Goal: Check status: Check status

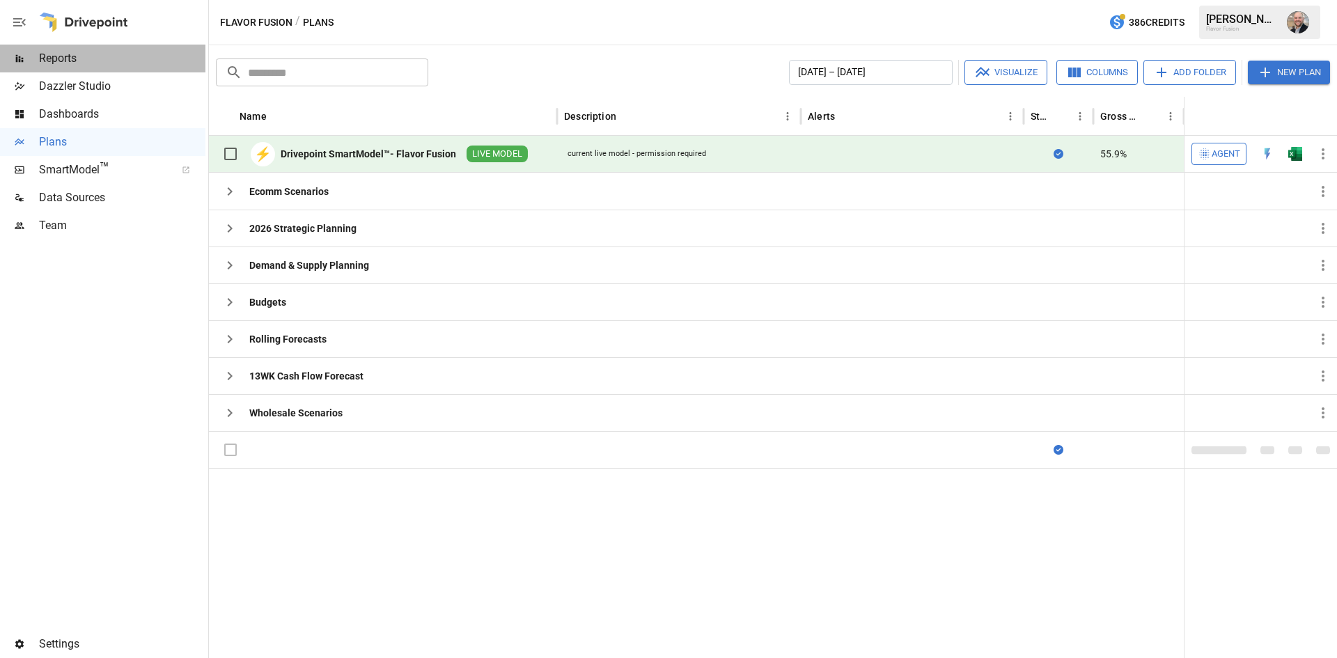
click at [84, 49] on div "Reports" at bounding box center [102, 59] width 205 height 28
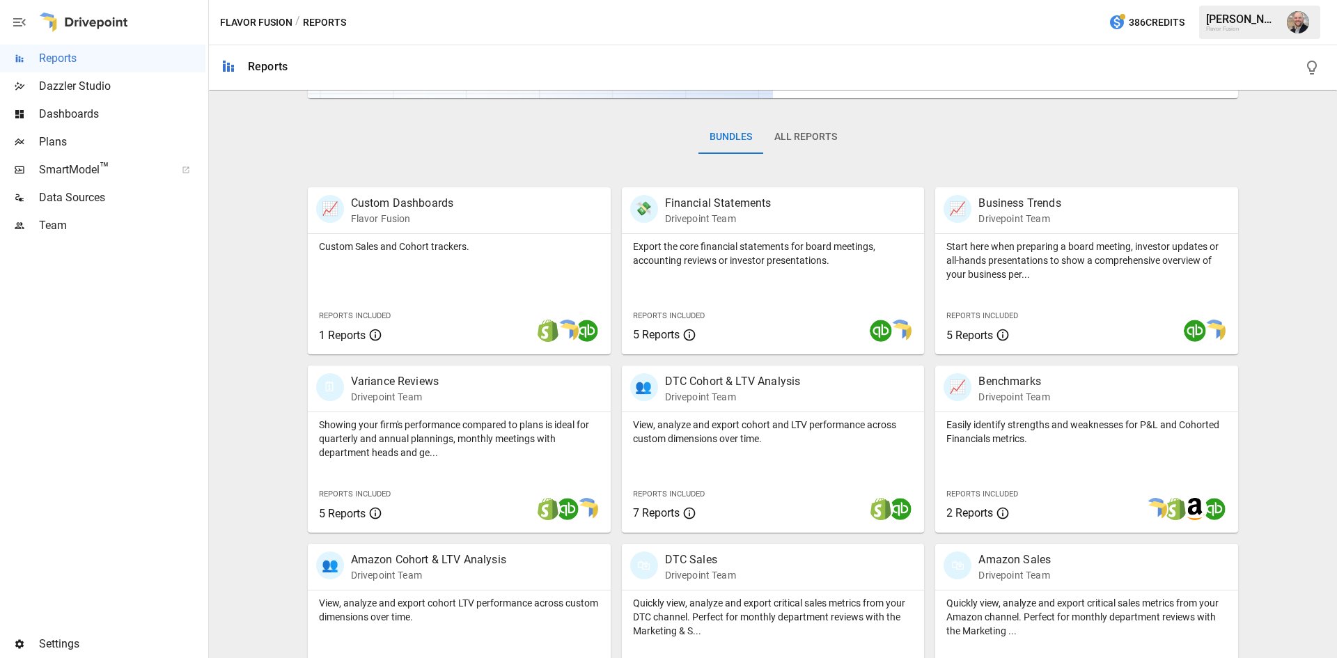
scroll to position [209, 0]
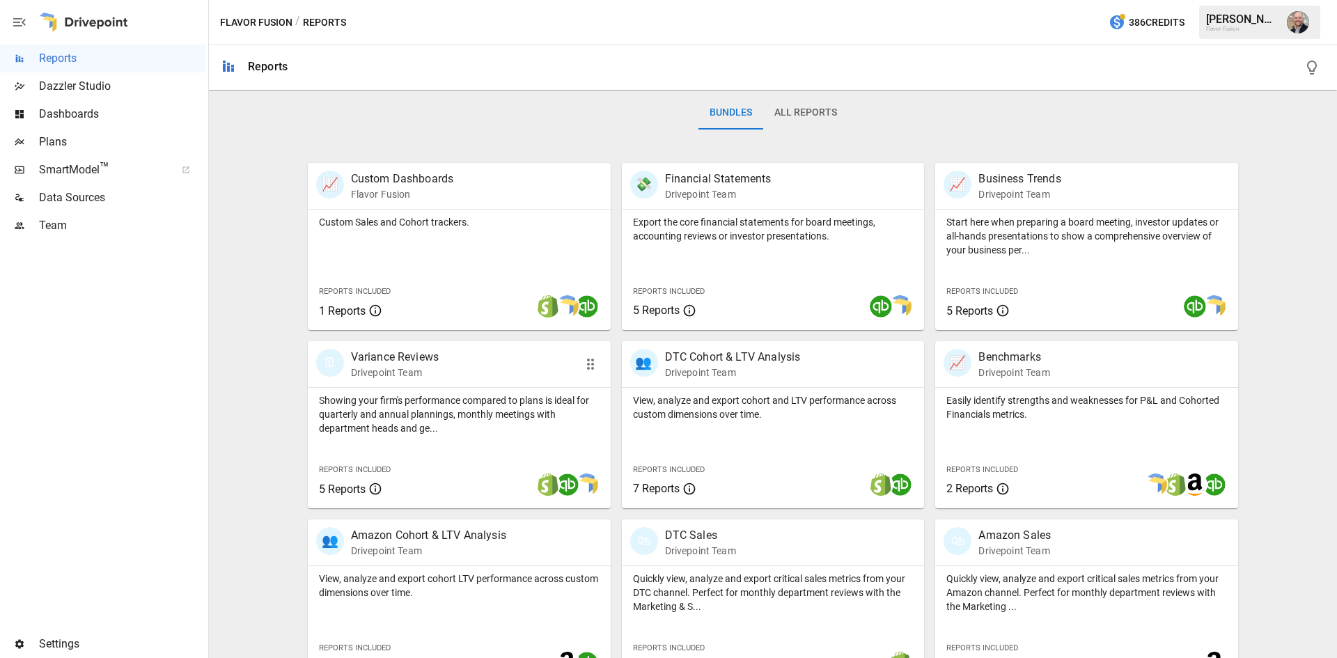
click at [467, 382] on div "🗓 Variance Reviews Drivepoint Team" at bounding box center [459, 364] width 303 height 46
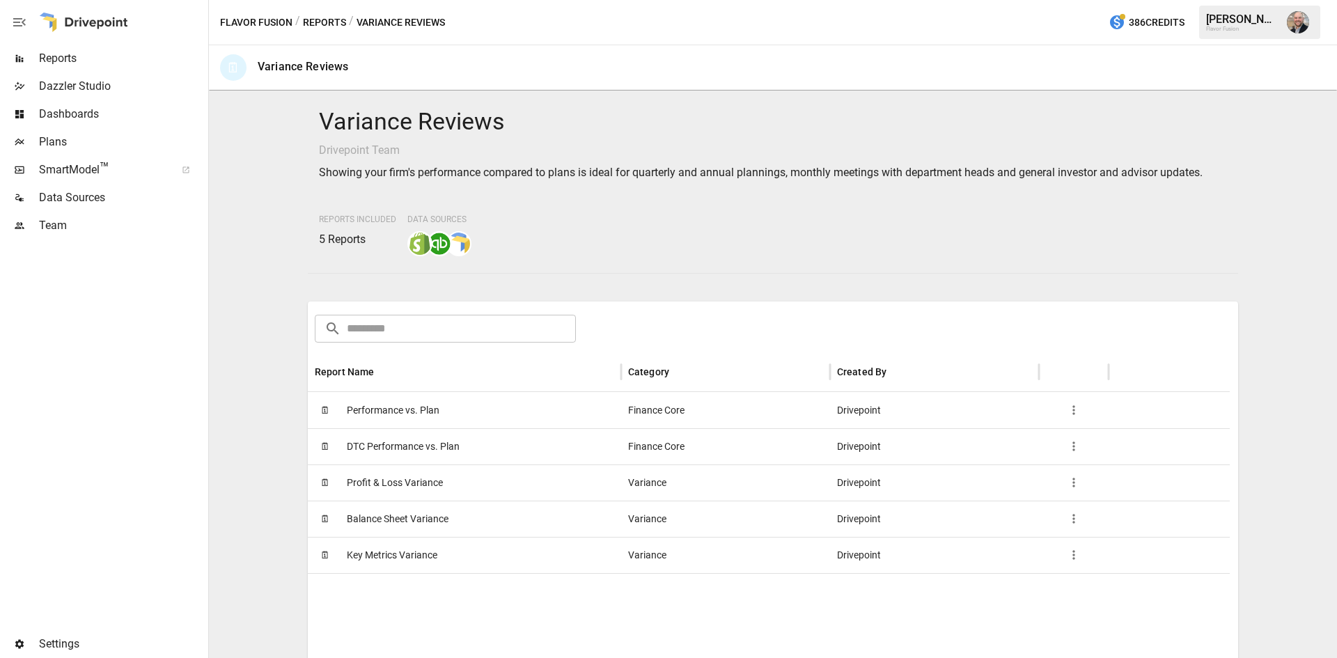
click at [454, 416] on div "🗓 Performance vs. Plan" at bounding box center [464, 410] width 313 height 36
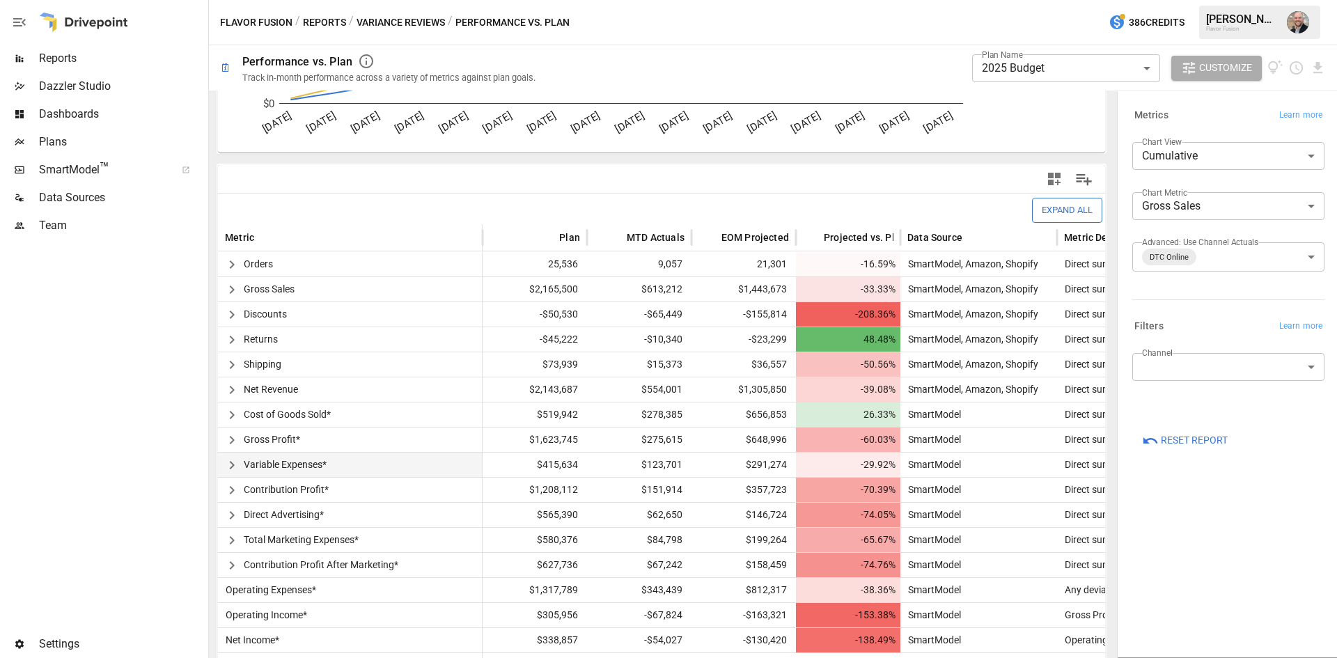
scroll to position [240, 0]
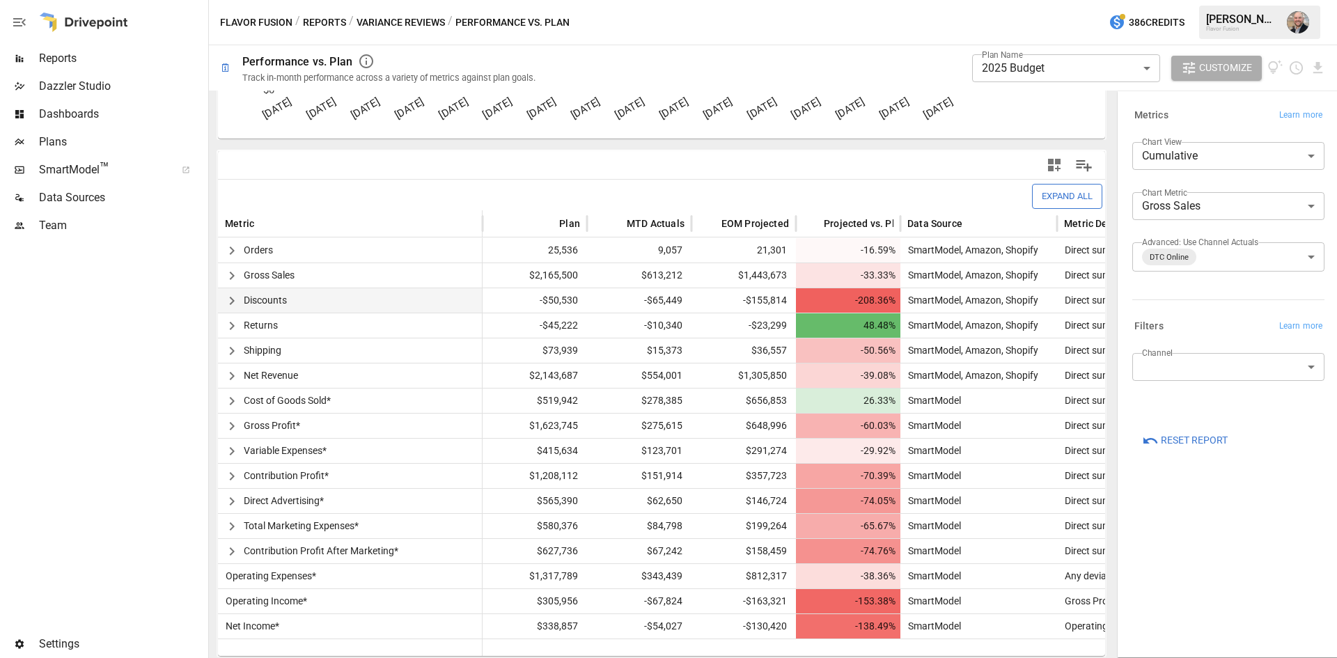
click at [243, 299] on button "button" at bounding box center [232, 301] width 24 height 24
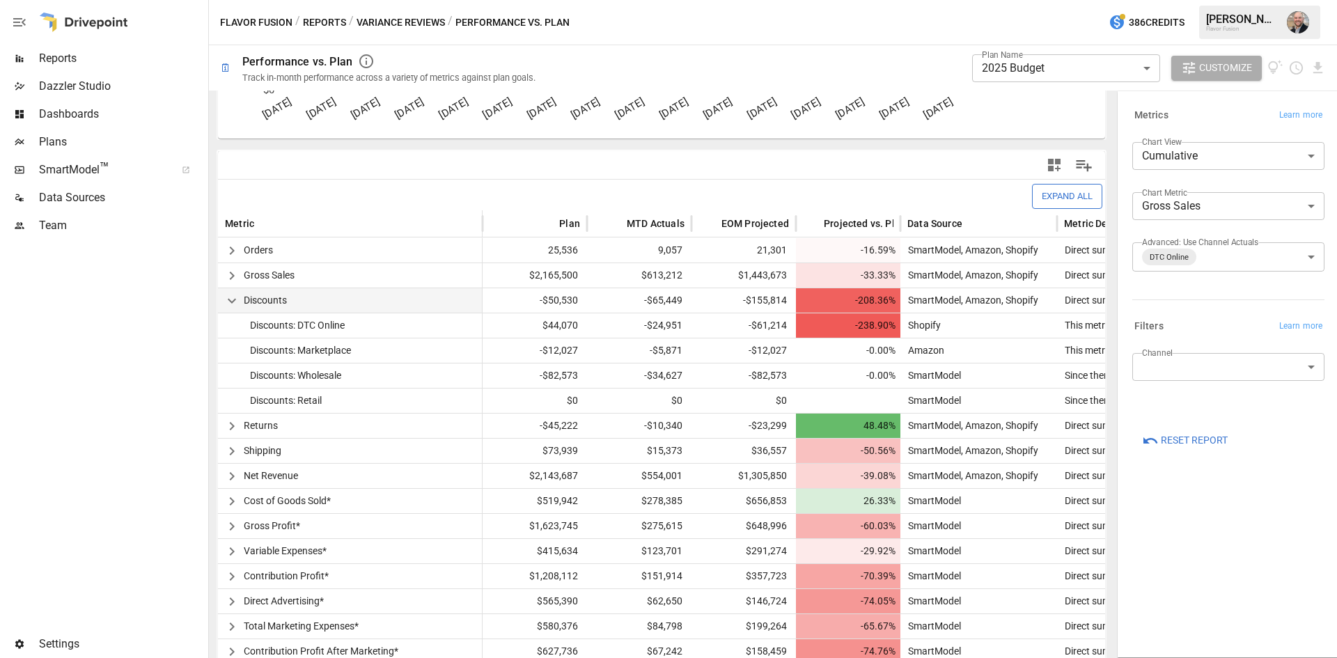
click at [233, 301] on icon "button" at bounding box center [232, 300] width 17 height 17
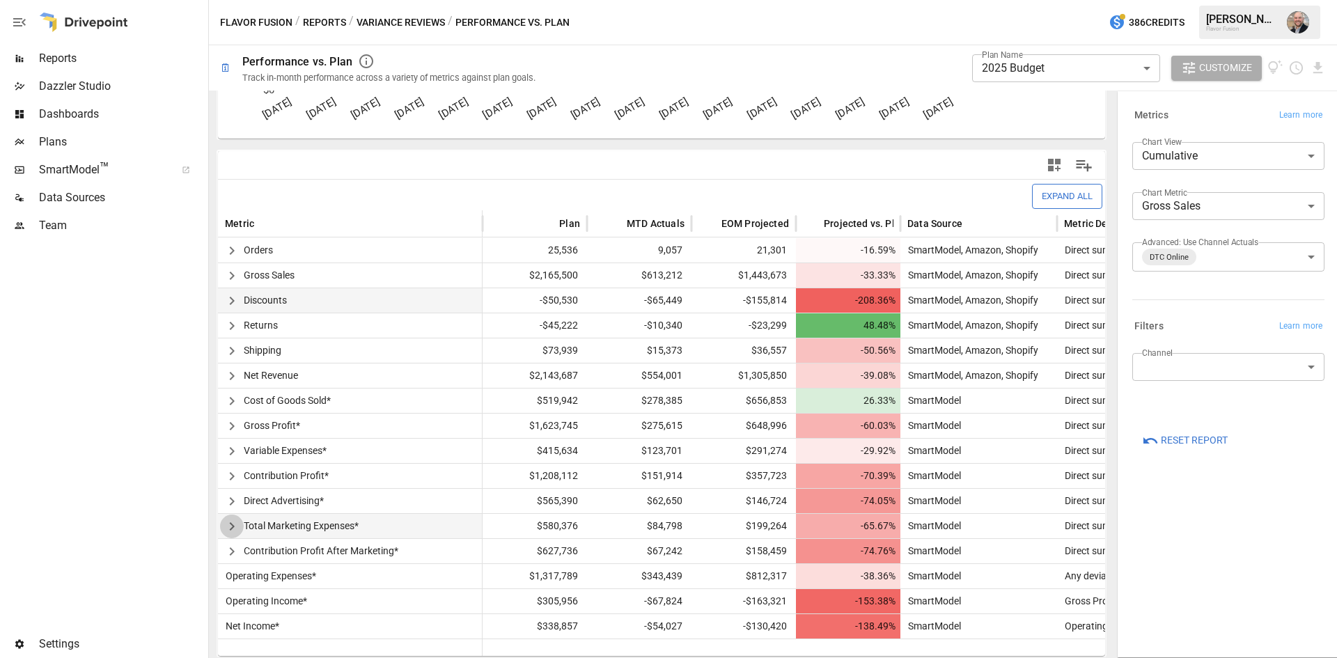
click at [231, 526] on icon "button" at bounding box center [232, 526] width 17 height 17
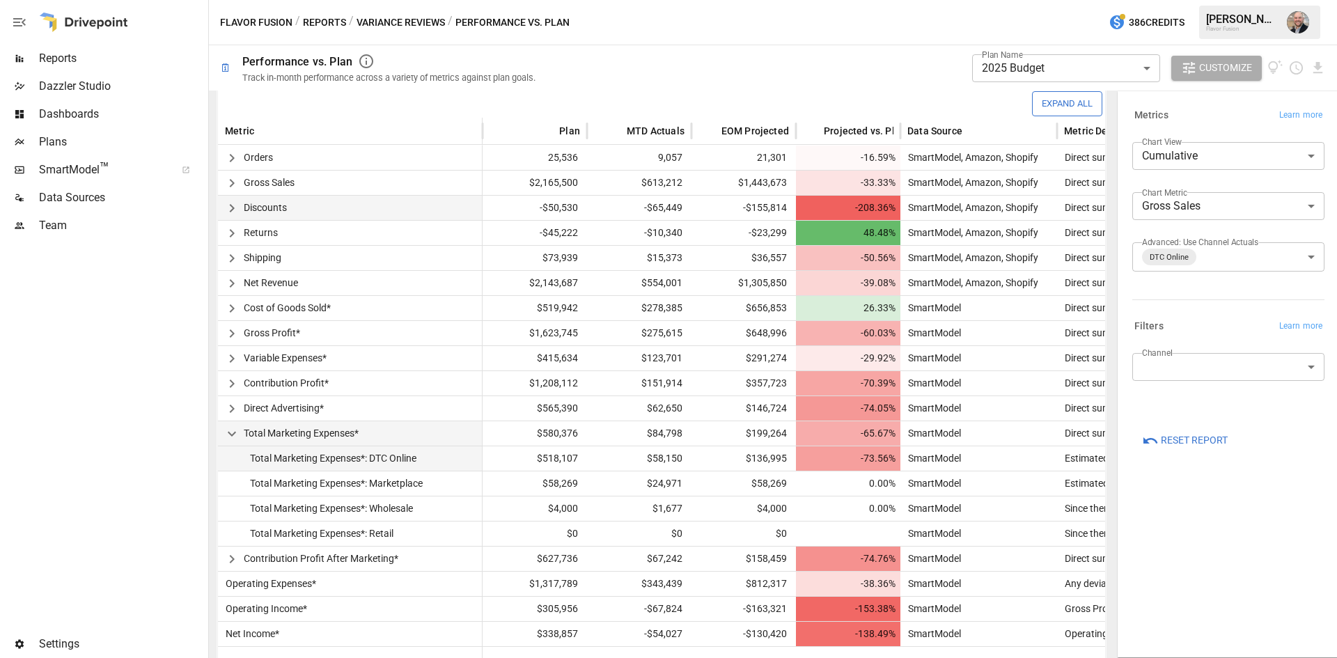
scroll to position [340, 0]
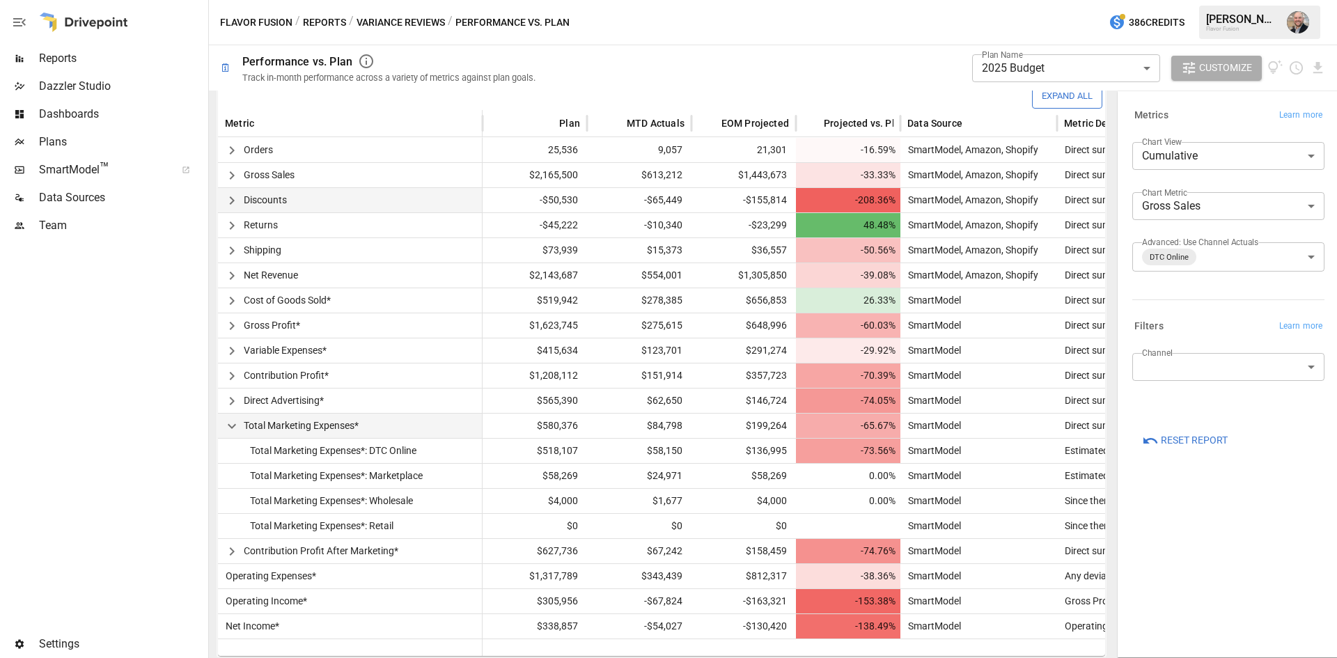
click at [234, 428] on icon "button" at bounding box center [232, 426] width 17 height 17
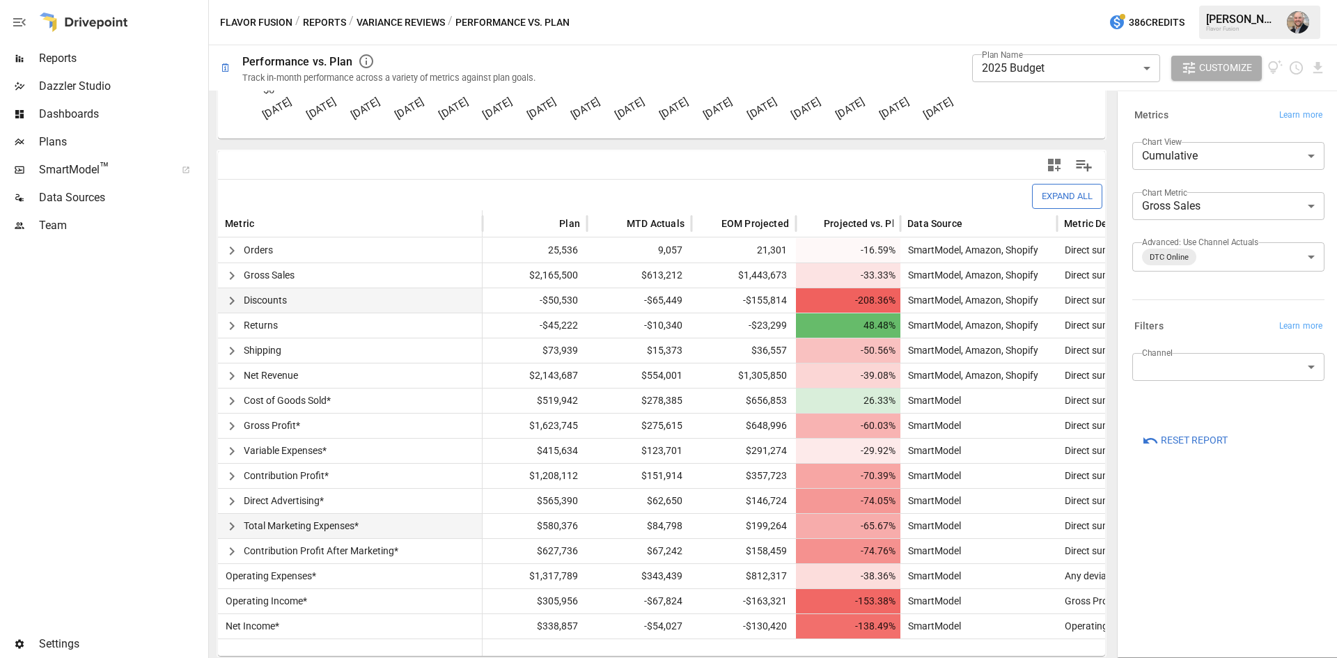
scroll to position [240, 0]
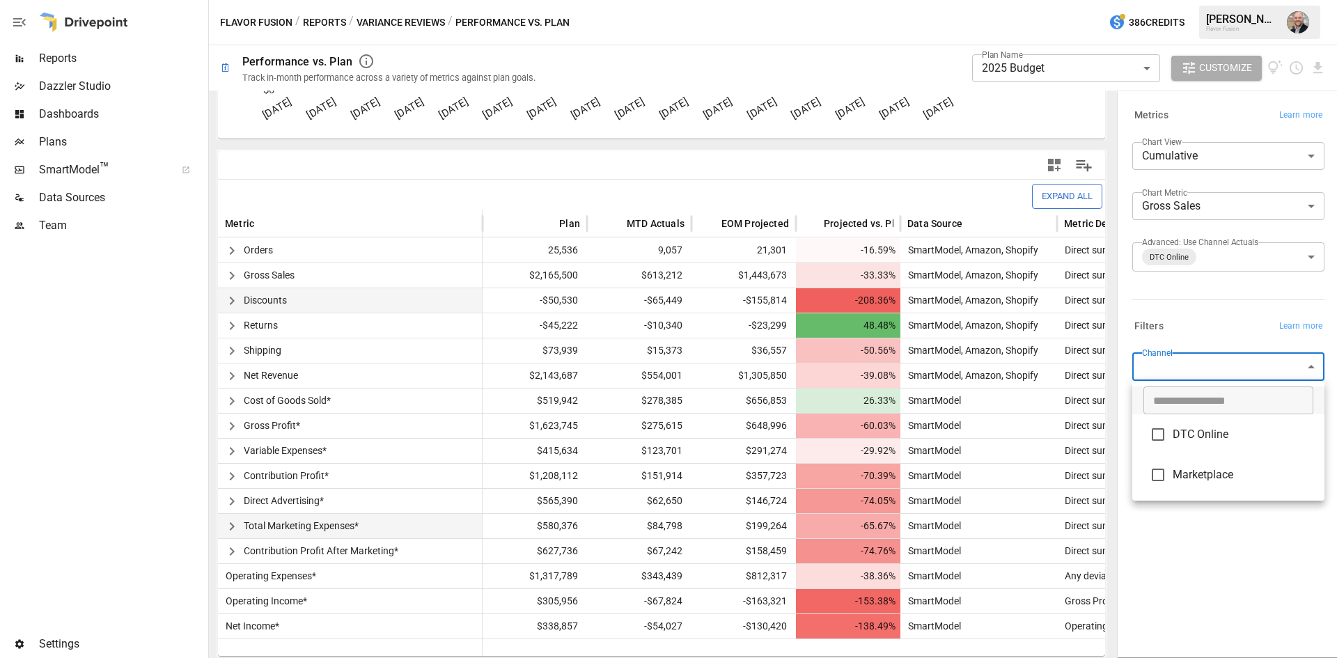
click at [1306, 0] on body "**********" at bounding box center [668, 0] width 1337 height 0
click at [1187, 555] on div at bounding box center [668, 329] width 1337 height 658
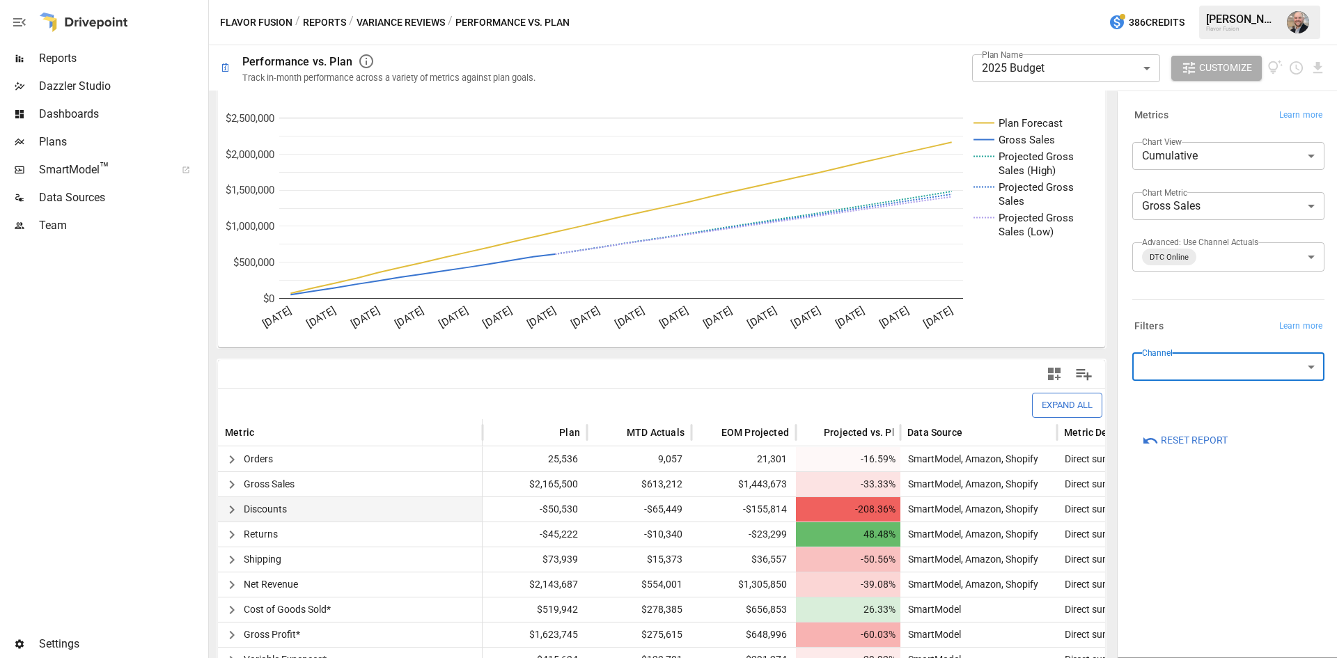
scroll to position [0, 0]
